Goal: Check status: Check status

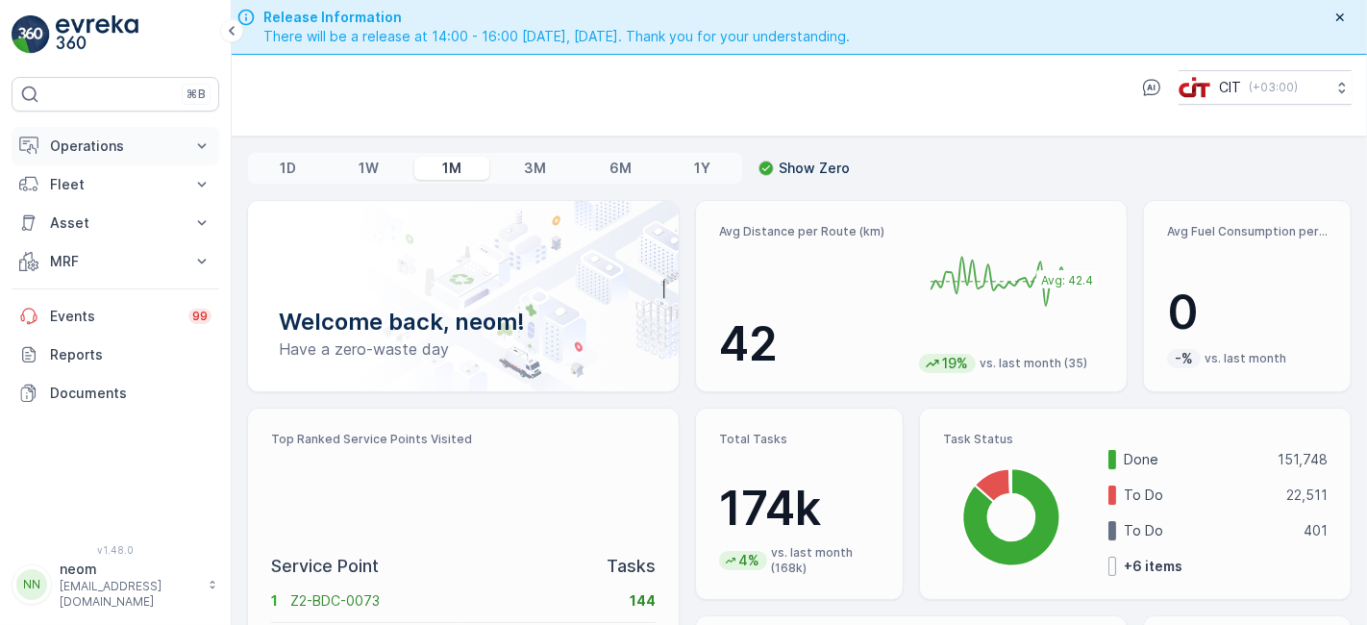
click at [97, 141] on p "Operations" at bounding box center [115, 146] width 131 height 19
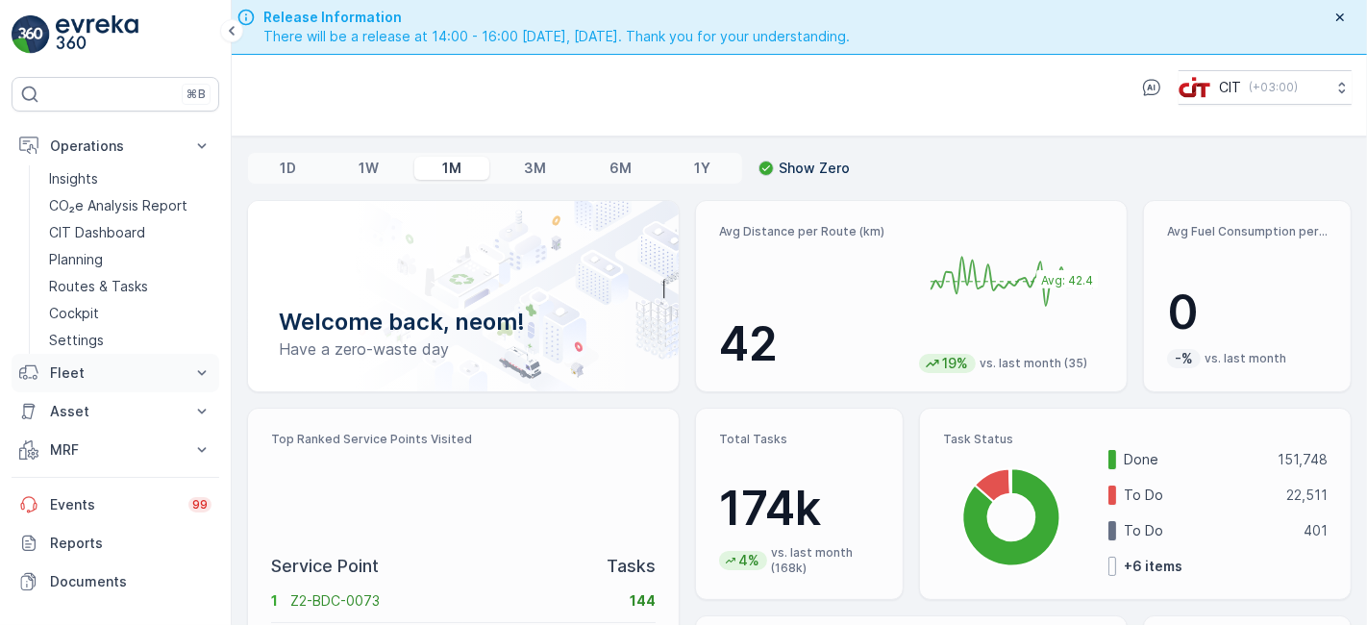
click at [80, 364] on p "Fleet" at bounding box center [115, 373] width 131 height 19
click at [85, 425] on p "Live Tracking" at bounding box center [91, 432] width 85 height 19
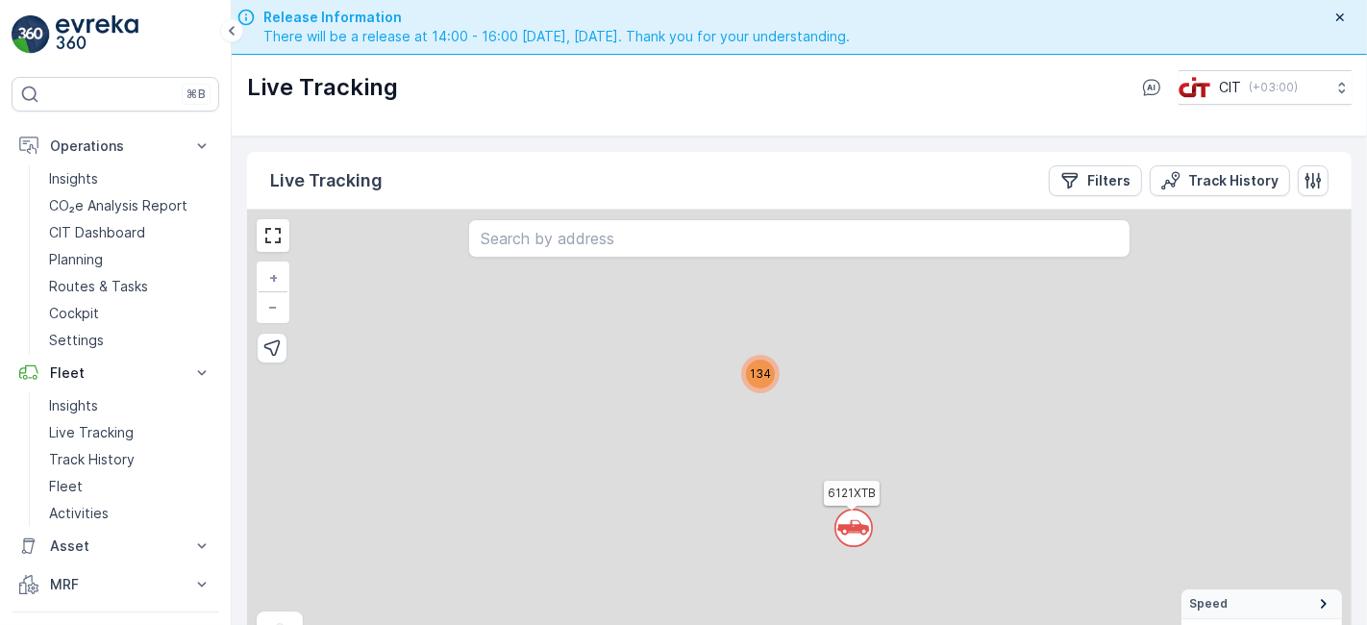
scroll to position [55, 0]
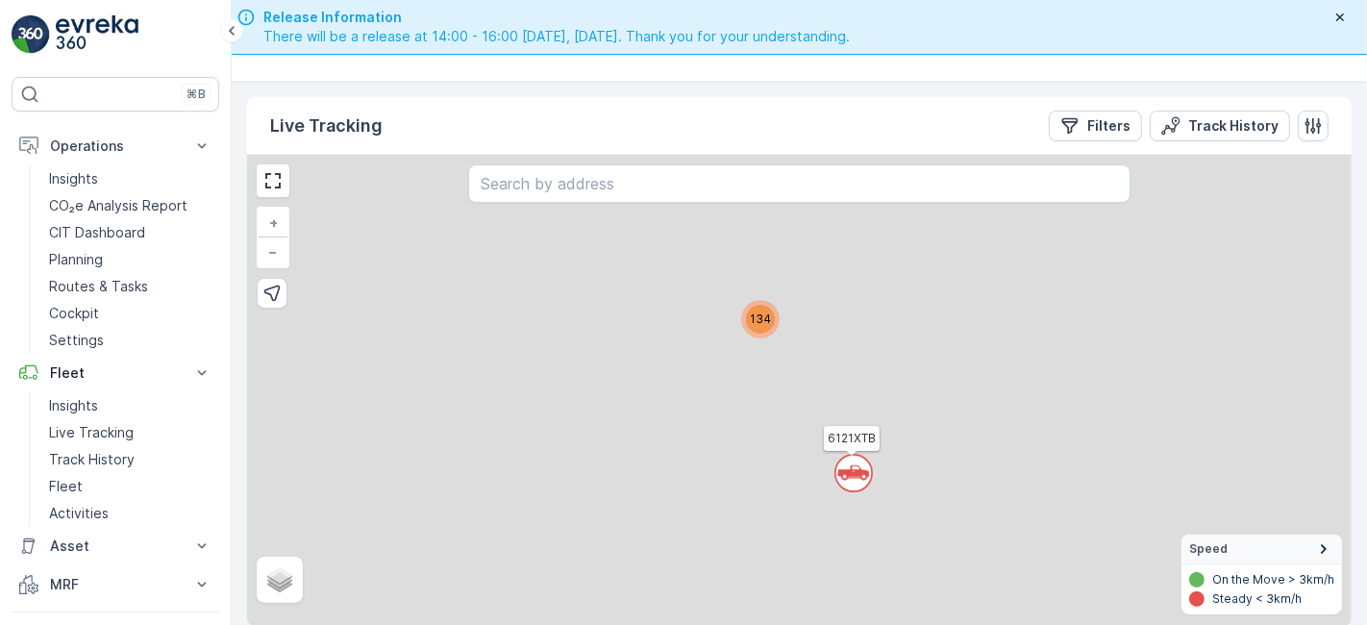
click at [769, 369] on div "` 134 6121XTB + − Satellite Roadmap Terrain Hybrid Leaflet Speed On the Move > …" at bounding box center [799, 390] width 1105 height 471
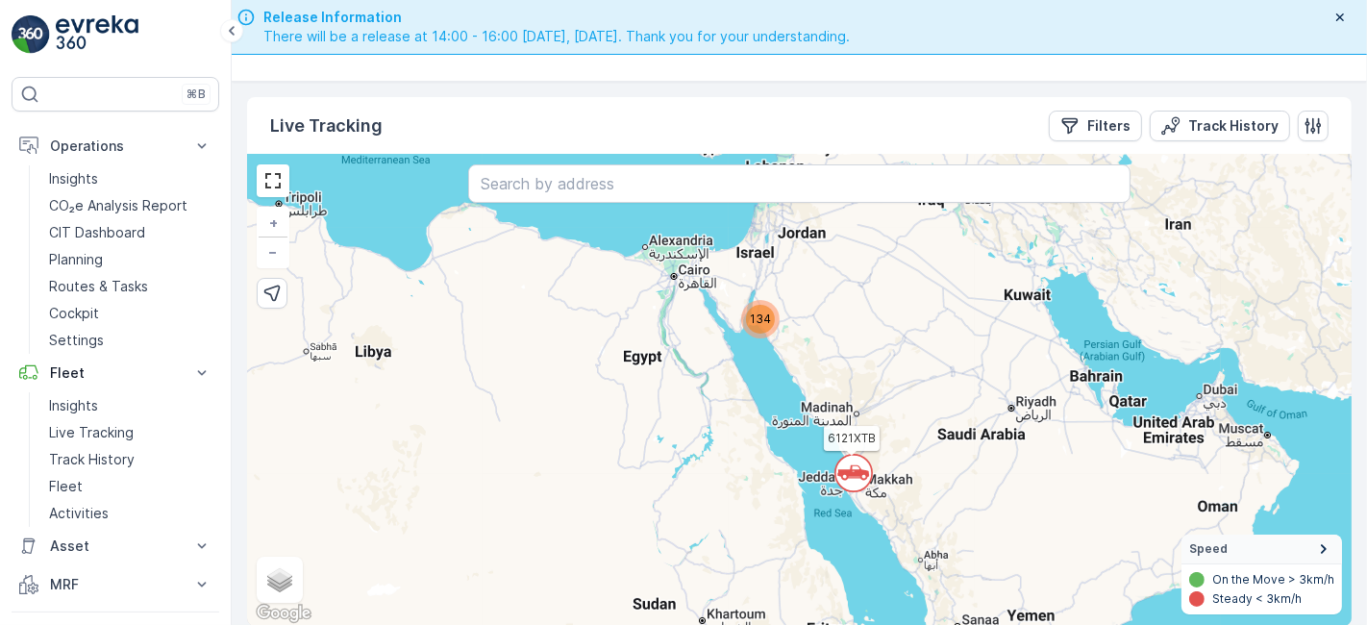
click at [755, 315] on span "134" at bounding box center [760, 319] width 21 height 14
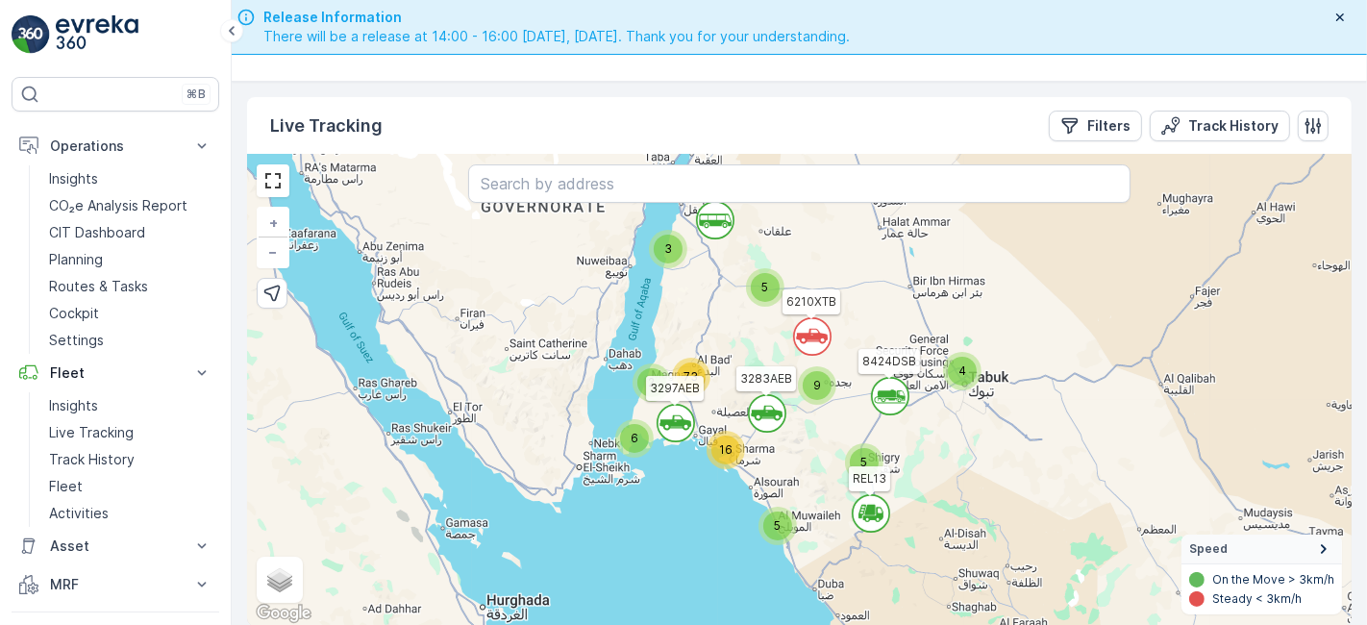
click at [783, 533] on div "5" at bounding box center [778, 526] width 29 height 29
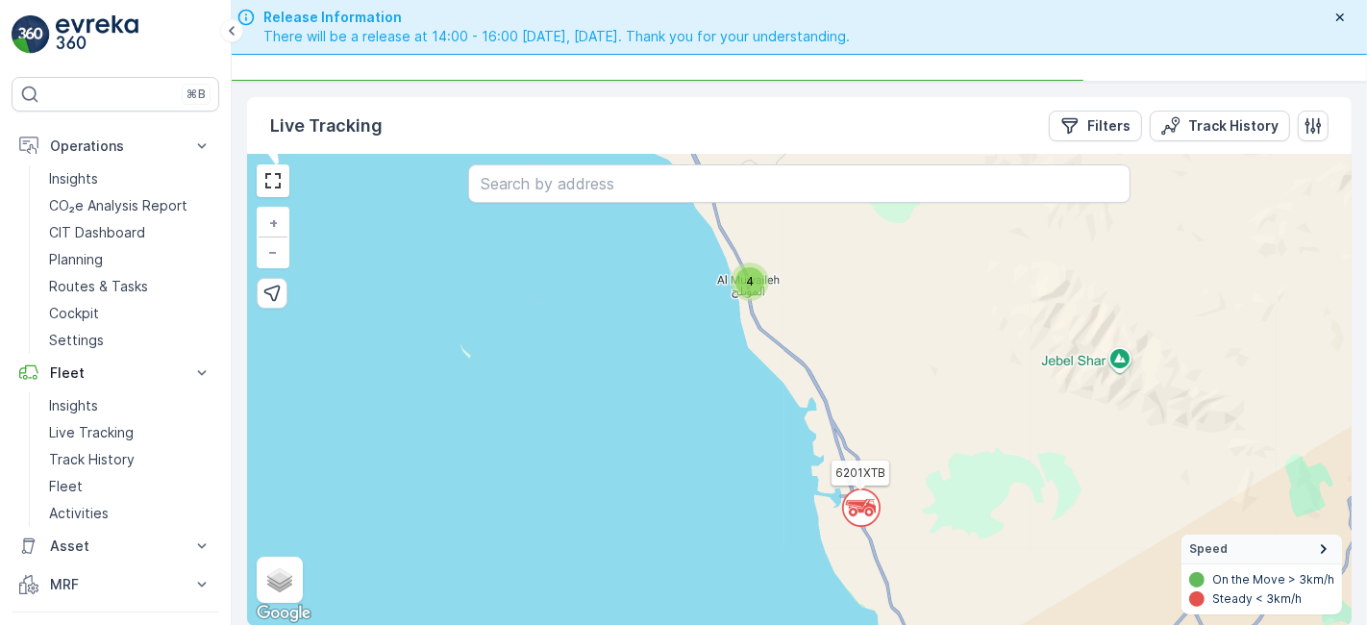
click at [761, 284] on div "4" at bounding box center [750, 281] width 29 height 29
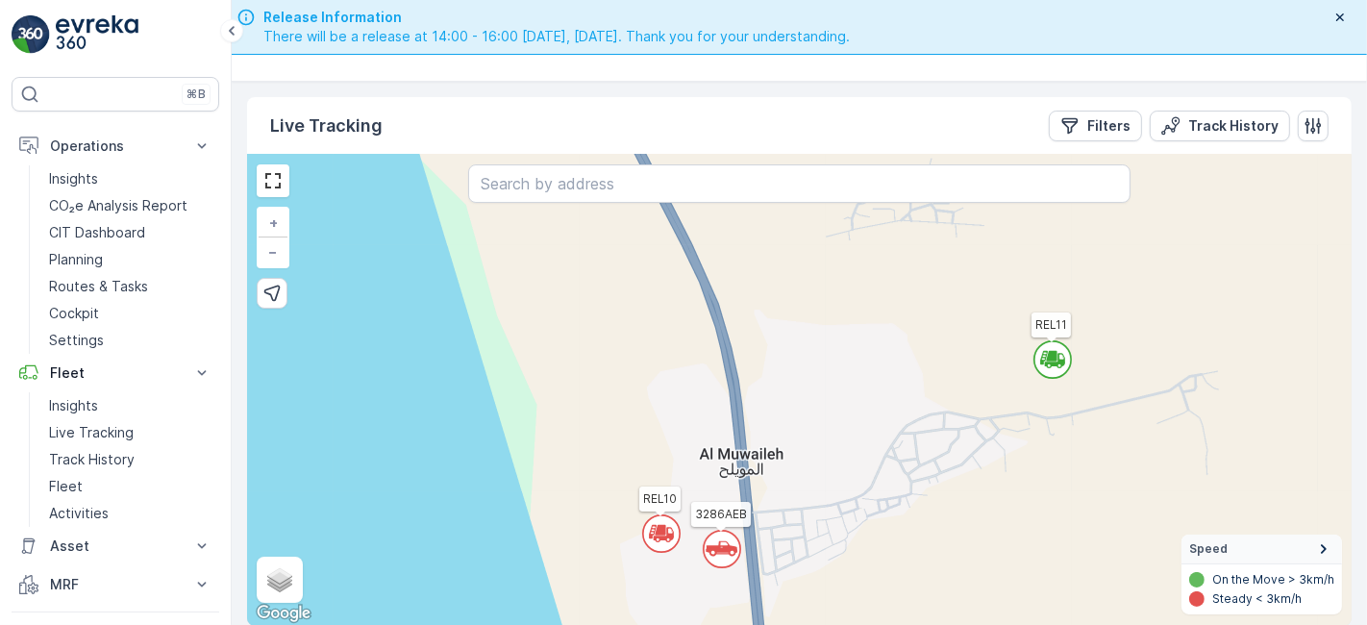
drag, startPoint x: 754, startPoint y: 467, endPoint x: 735, endPoint y: 386, distance: 84.0
click at [735, 386] on div "` ` ` ` ` ` ` ` ` ` ` ` ` ` ` ` ` ` 2 ` ` ` ` ` ` 2 ` ` 2 ` ` ` ` ` ` ` ` ` ` `…" at bounding box center [799, 390] width 1105 height 471
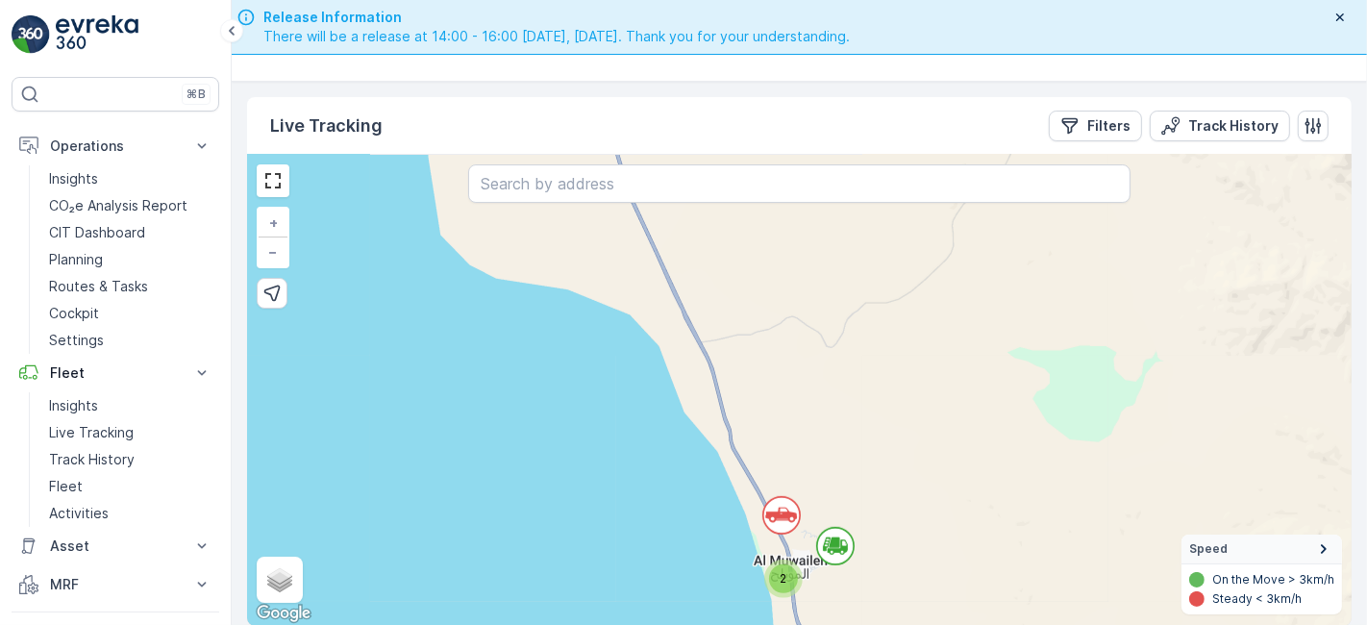
drag, startPoint x: 745, startPoint y: 298, endPoint x: 805, endPoint y: 482, distance: 193.1
click at [805, 482] on div "` ` ` ` ` ` ` 2 ` ` ` ` ` ` 2 ` 3 2 ` ` ` ` ` ` 2 ` ` 2 ` ` ` ` ` 3 ` 2 3 3 ` 3…" at bounding box center [799, 390] width 1105 height 471
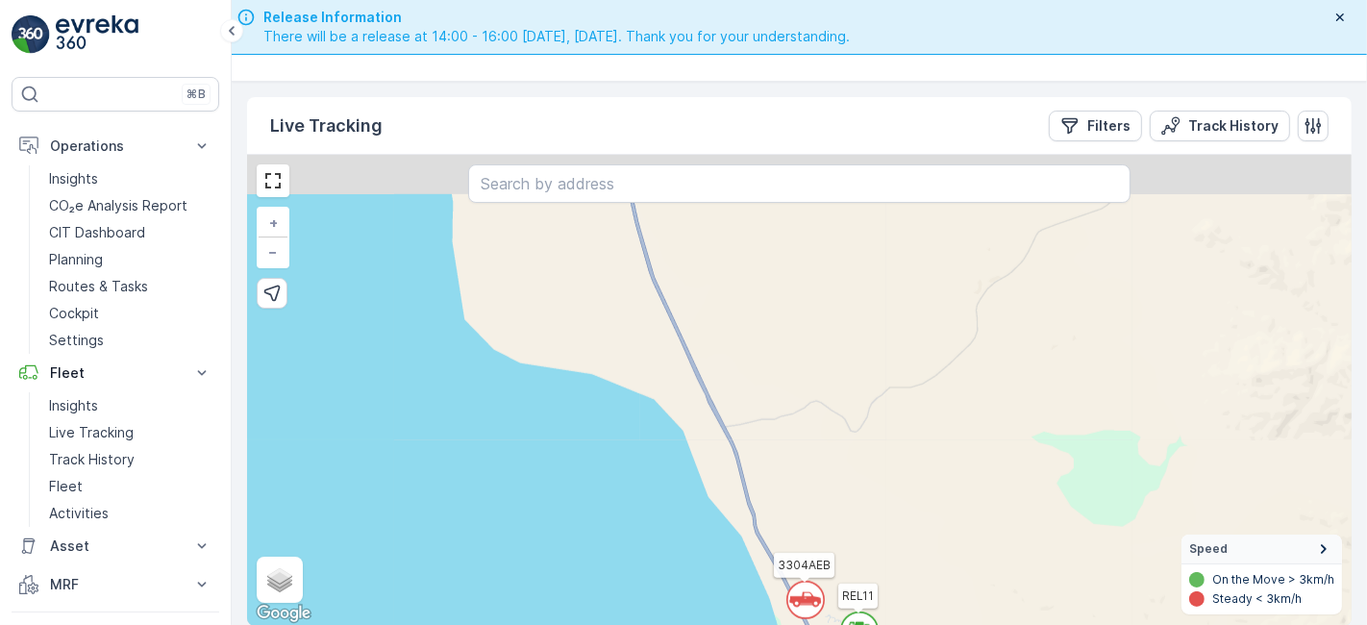
drag, startPoint x: 731, startPoint y: 350, endPoint x: 783, endPoint y: 514, distance: 172.4
click at [783, 514] on div "` ` ` ` ` ` ` 2 ` ` ` ` ` ` 2 ` 3 2 ` ` ` ` ` ` 2 ` ` 2 ` ` ` ` ` 3 ` 2 3 3 ` 3…" at bounding box center [799, 390] width 1105 height 471
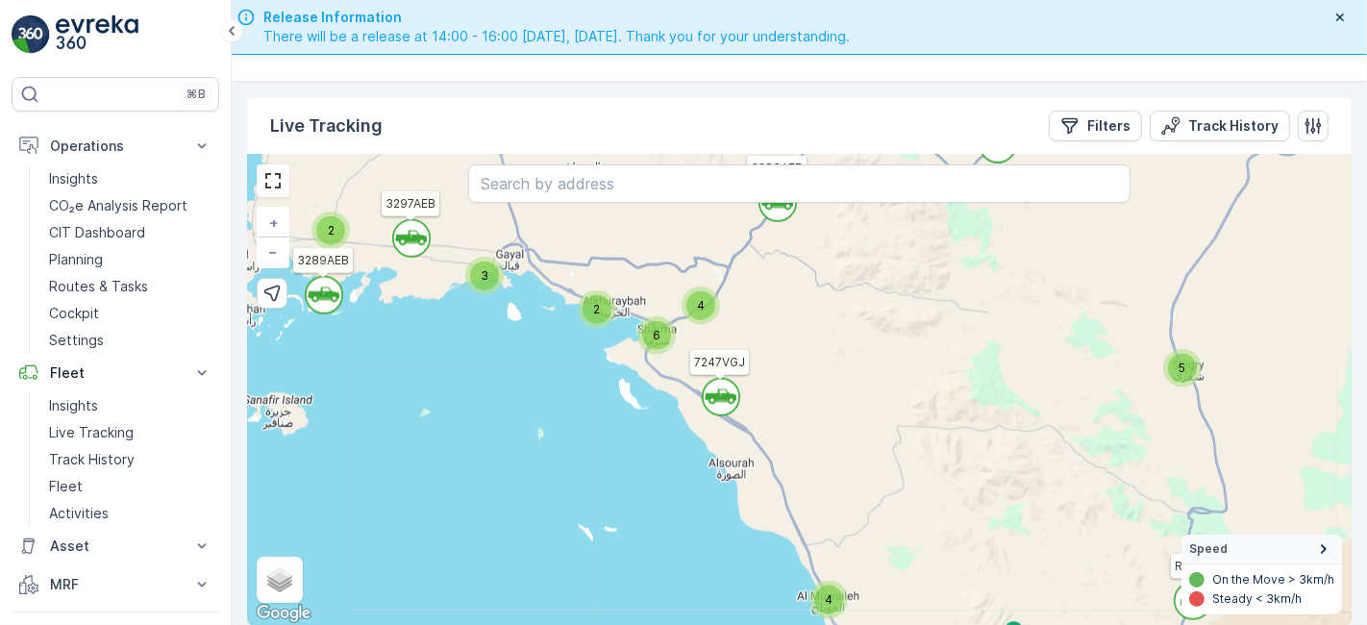
drag, startPoint x: 740, startPoint y: 377, endPoint x: 777, endPoint y: 458, distance: 89.1
click at [775, 457] on div "` ` ` ` ` ` ` ` ` ` ` ` ` ` ` ` ` 2 3 2 4 5 3 2 2 3 2 2 4 6 3 5 9 58 3257TTB RE…" at bounding box center [799, 390] width 1105 height 471
click at [659, 337] on span "6" at bounding box center [658, 336] width 8 height 14
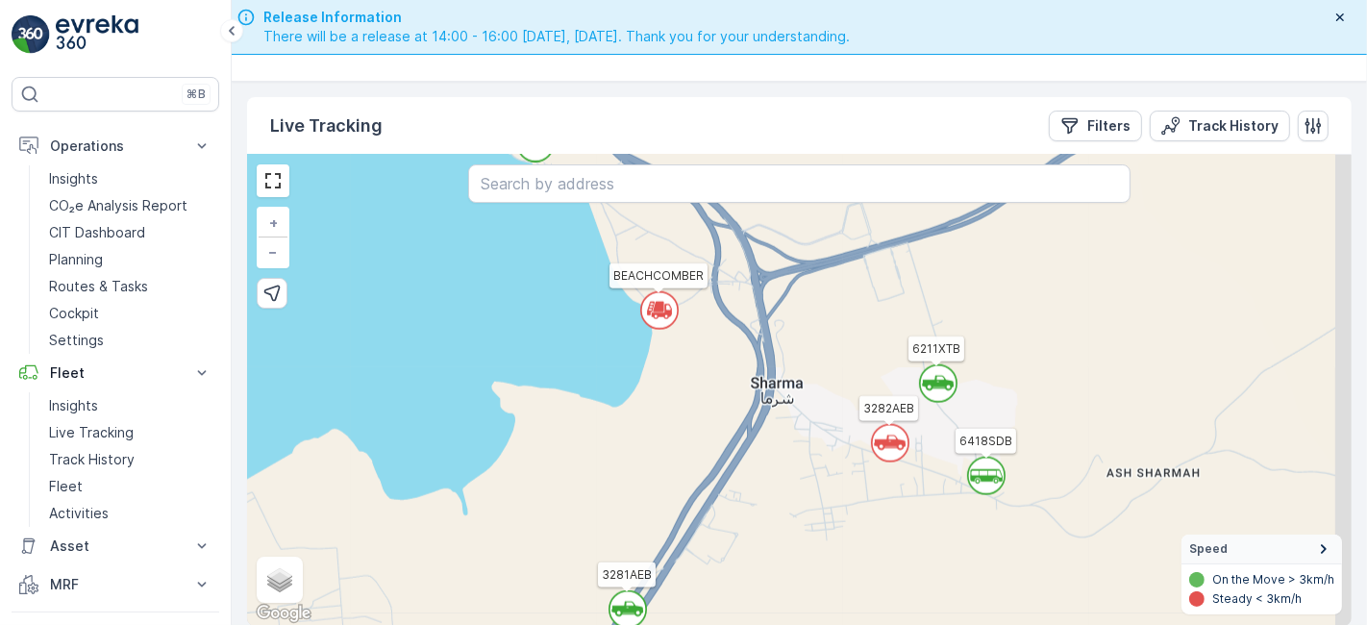
drag, startPoint x: 890, startPoint y: 391, endPoint x: 832, endPoint y: 384, distance: 59.2
click at [832, 384] on div "` ` ` ` ` ` ` ` ` ` ` ` ` ` ` ` ` ` ` 2 ` ` ` 2 2 ` ` ` ` ` ` ` 2 ` 2 ` ` ` ` `…" at bounding box center [799, 390] width 1105 height 471
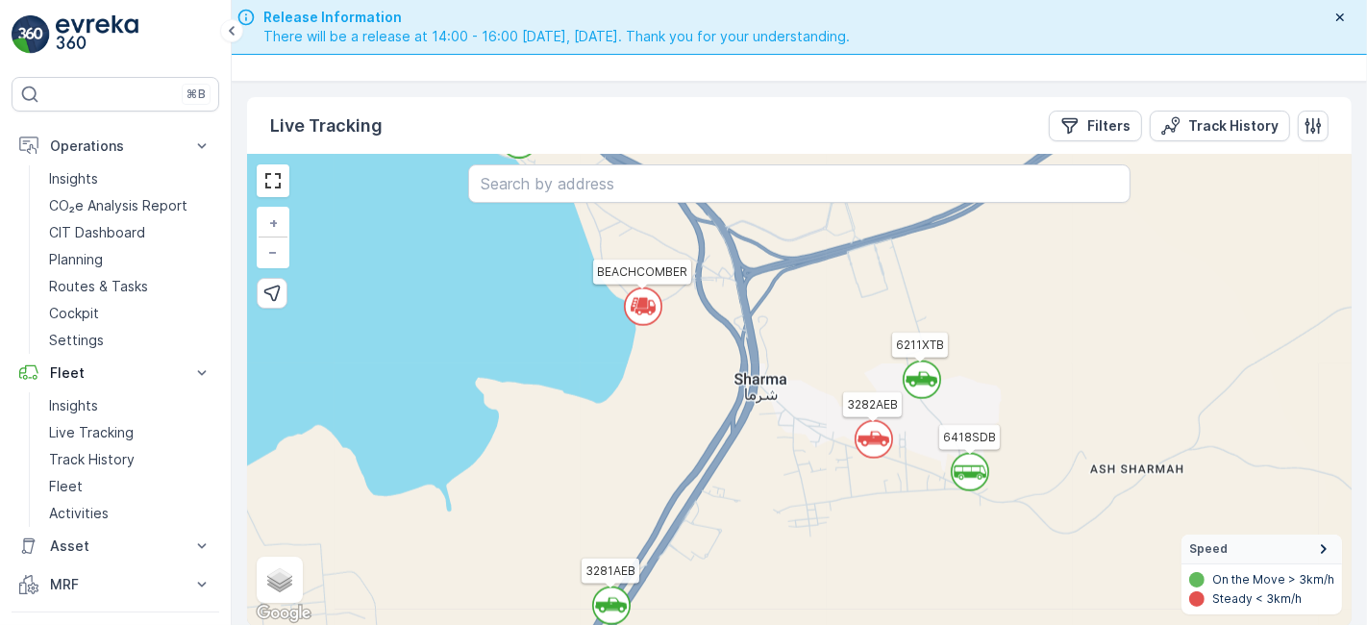
click at [882, 443] on icon at bounding box center [874, 438] width 32 height 15
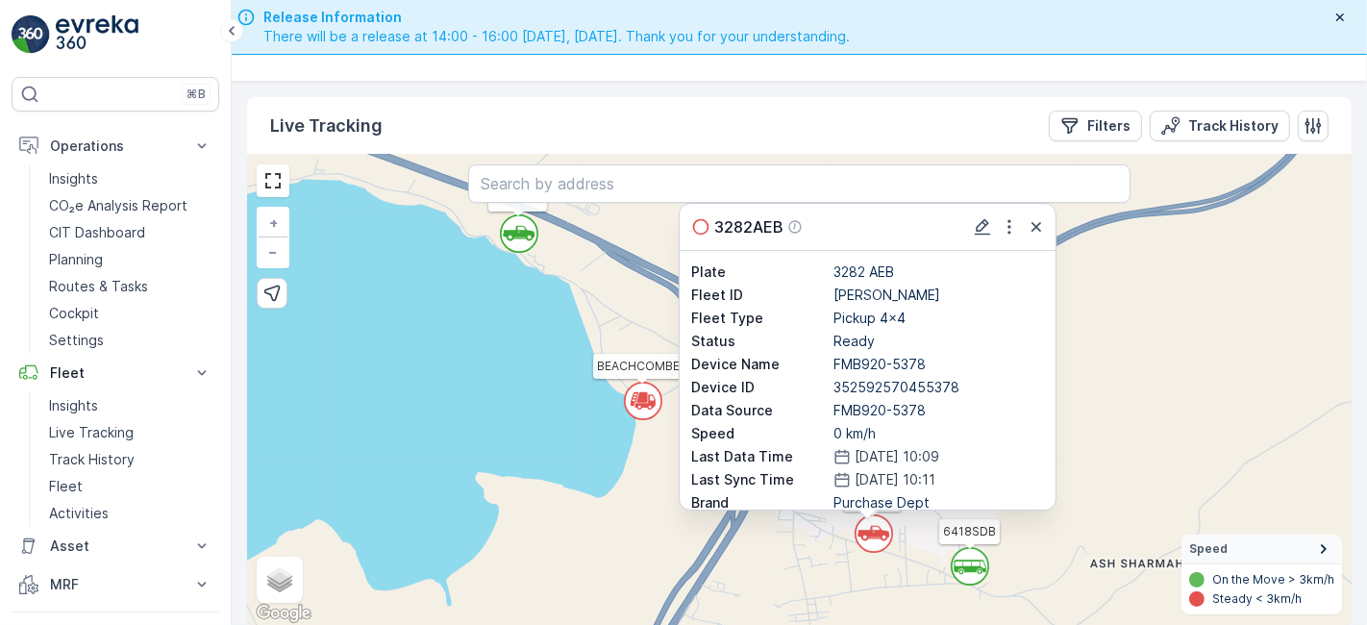
click at [1031, 229] on div at bounding box center [1009, 226] width 77 height 23
click at [973, 564] on icon at bounding box center [970, 566] width 33 height 13
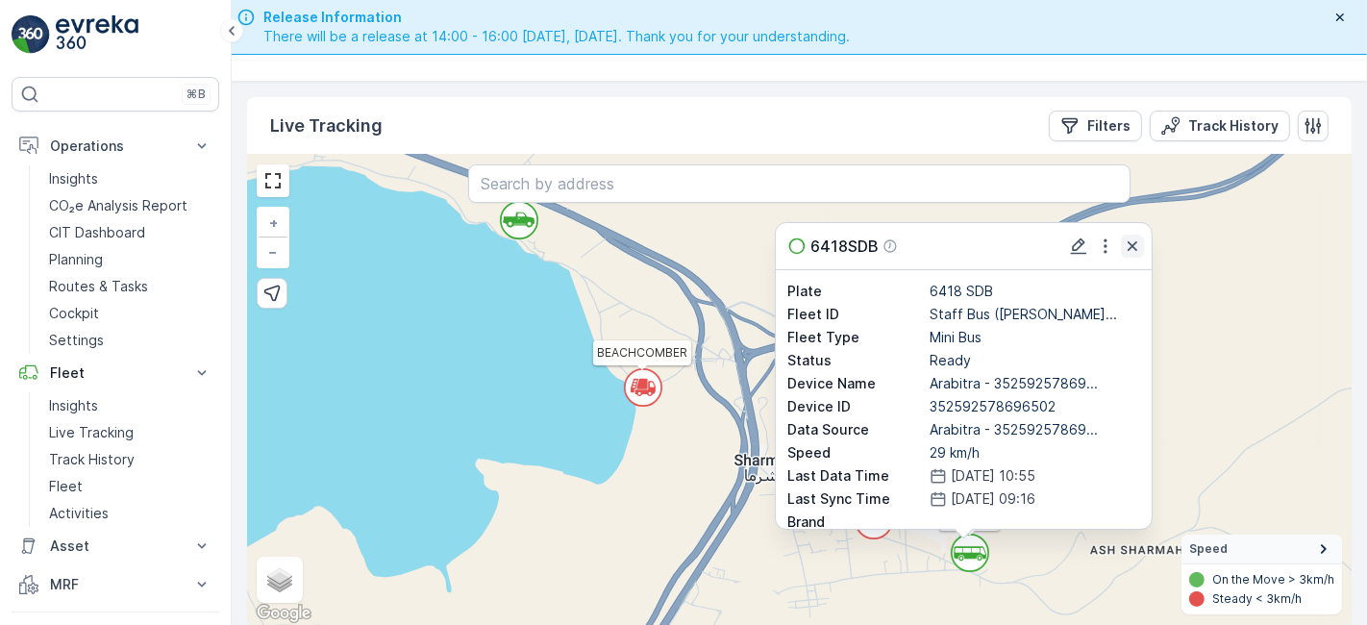
click at [1126, 241] on icon "button" at bounding box center [1132, 246] width 19 height 19
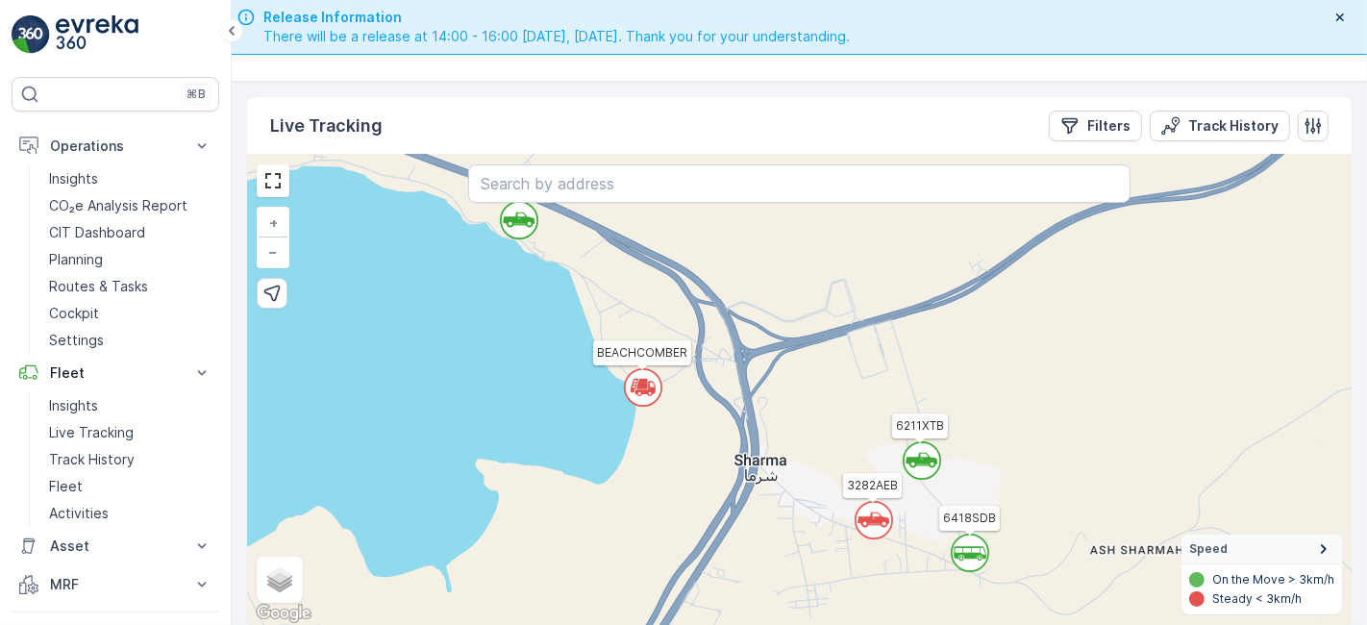
click at [933, 467] on circle at bounding box center [922, 460] width 37 height 37
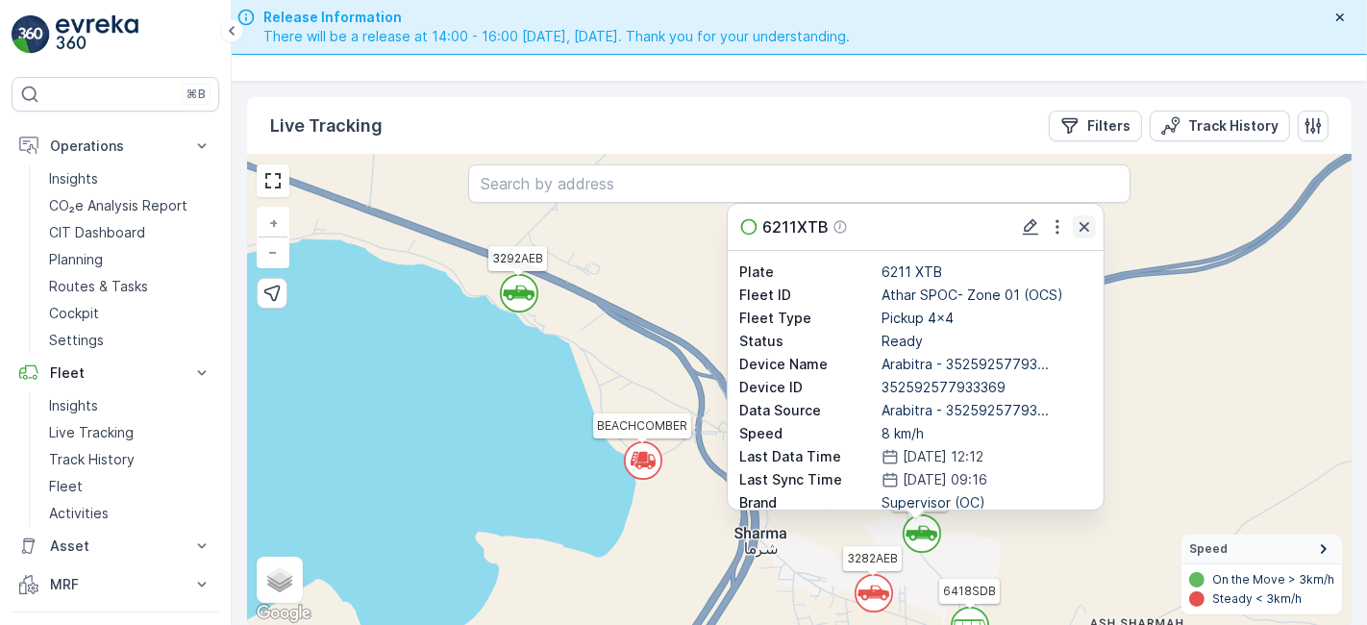
click at [1082, 228] on icon "button" at bounding box center [1085, 227] width 10 height 10
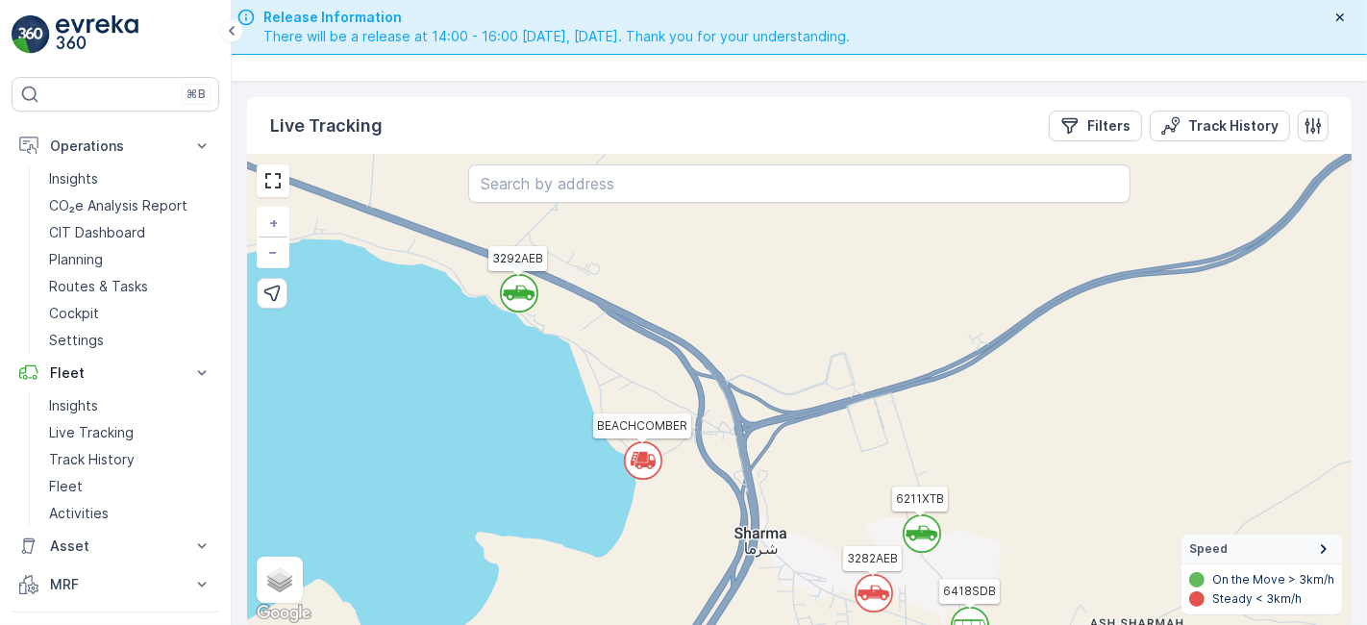
click at [516, 288] on icon at bounding box center [519, 293] width 32 height 15
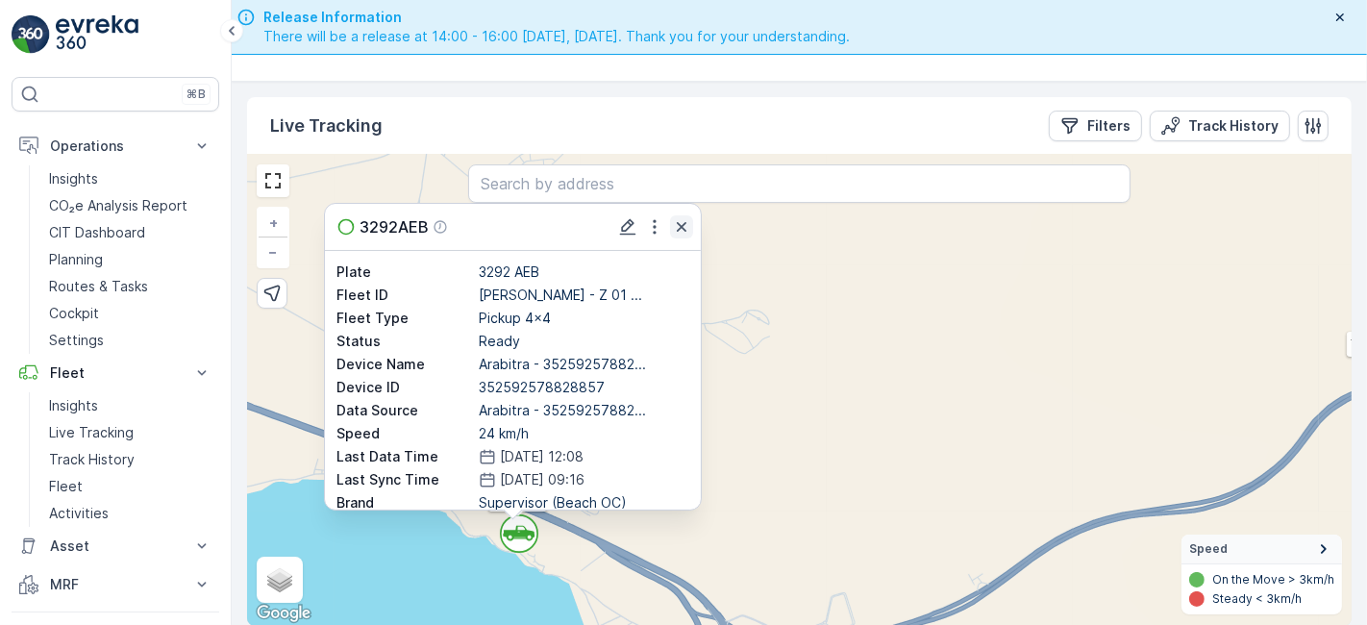
click at [673, 225] on icon "button" at bounding box center [681, 226] width 19 height 19
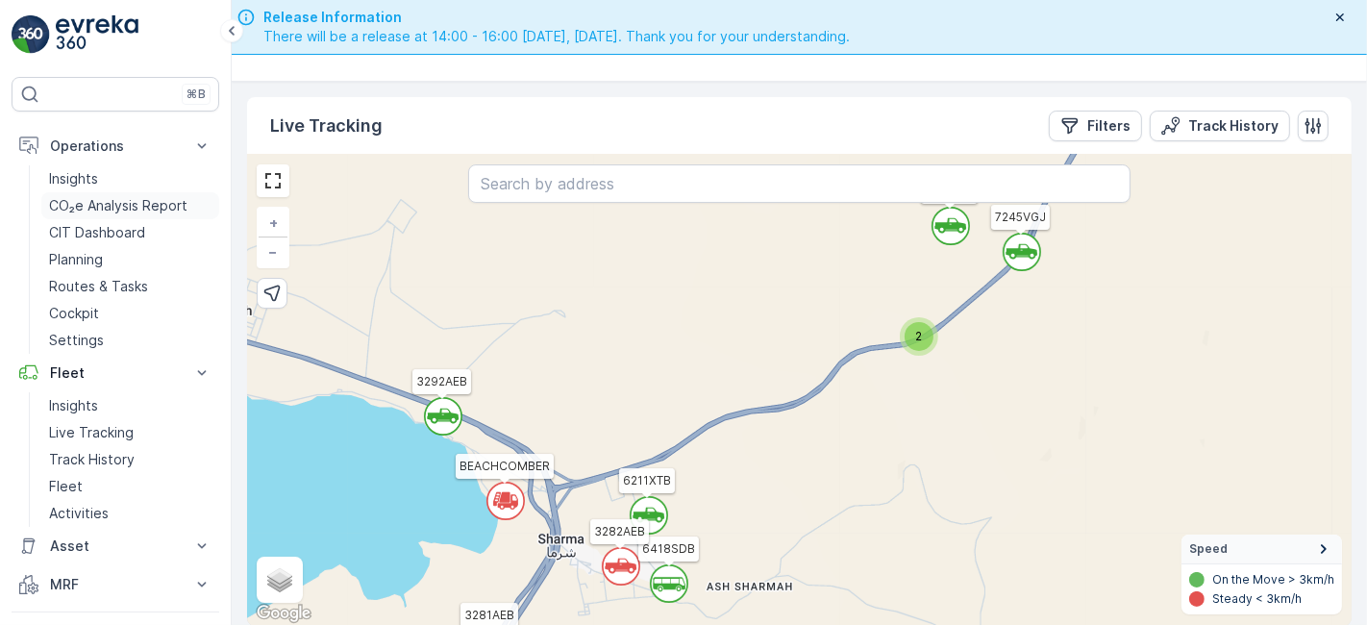
click at [150, 192] on link "CO₂e Analysis Report" at bounding box center [130, 205] width 178 height 27
